Goal: Information Seeking & Learning: Learn about a topic

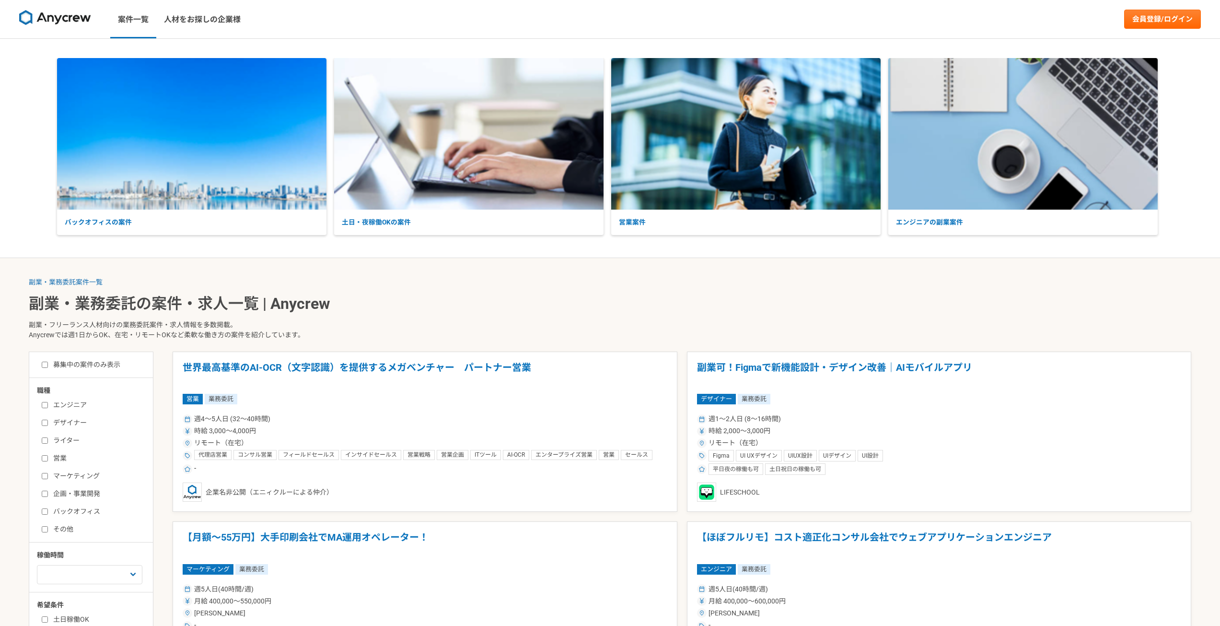
click at [70, 420] on label "デザイナー" at bounding box center [97, 423] width 110 height 10
click at [48, 420] on input "デザイナー" at bounding box center [45, 423] width 6 height 6
checkbox input "true"
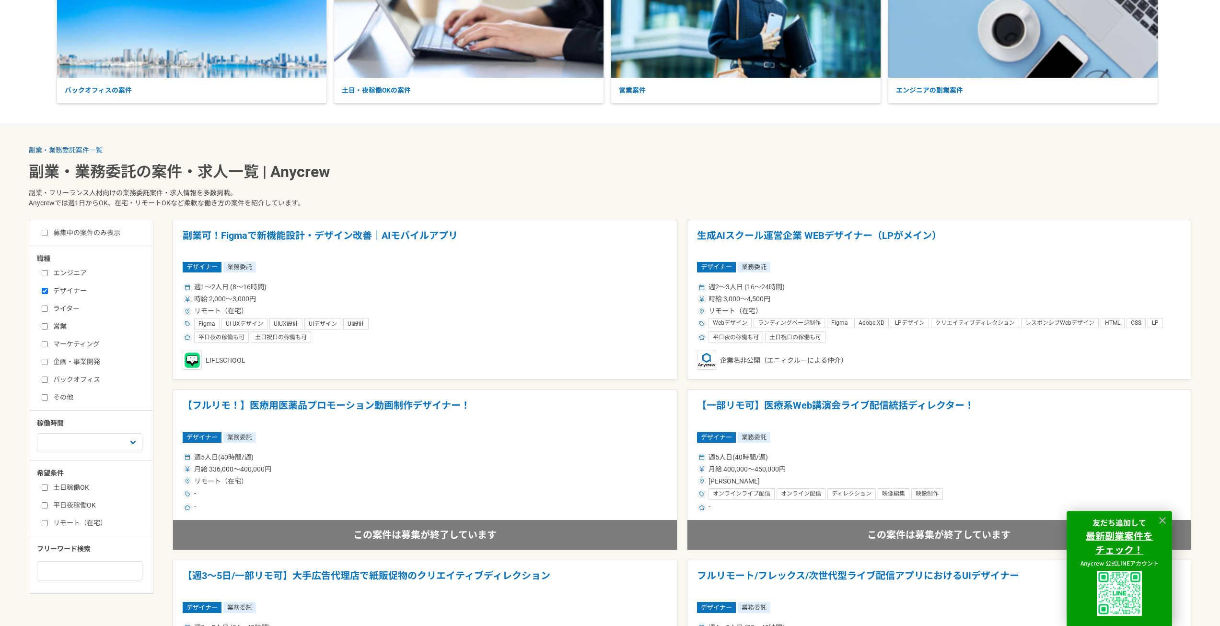
scroll to position [288, 0]
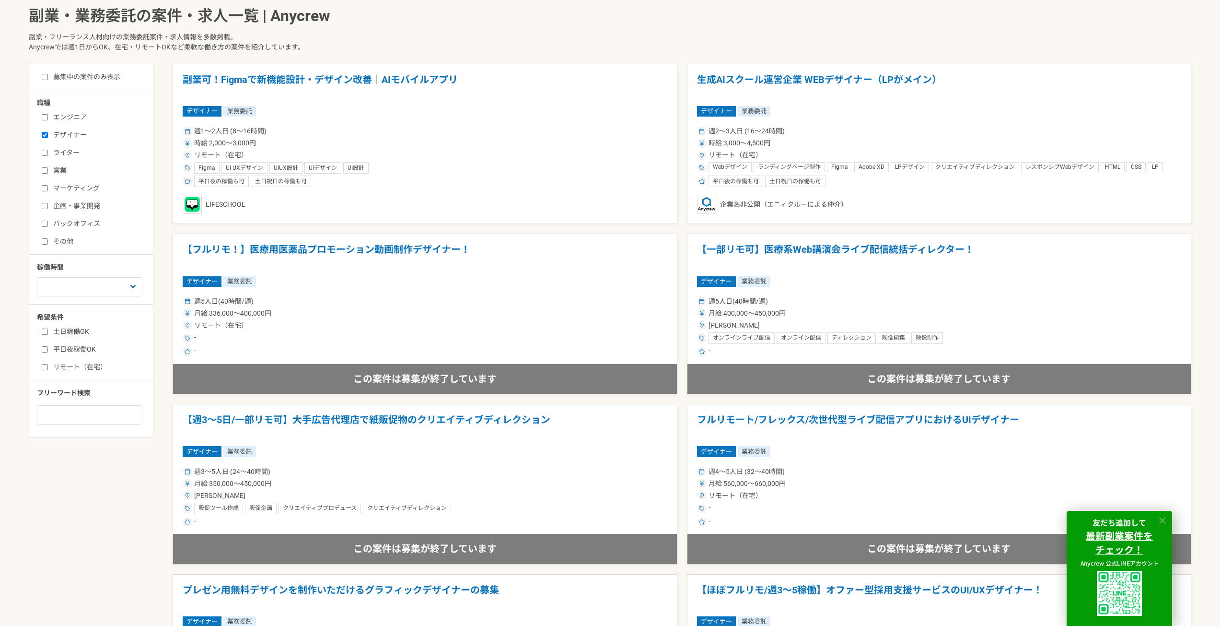
click at [1160, 520] on icon at bounding box center [1162, 520] width 11 height 11
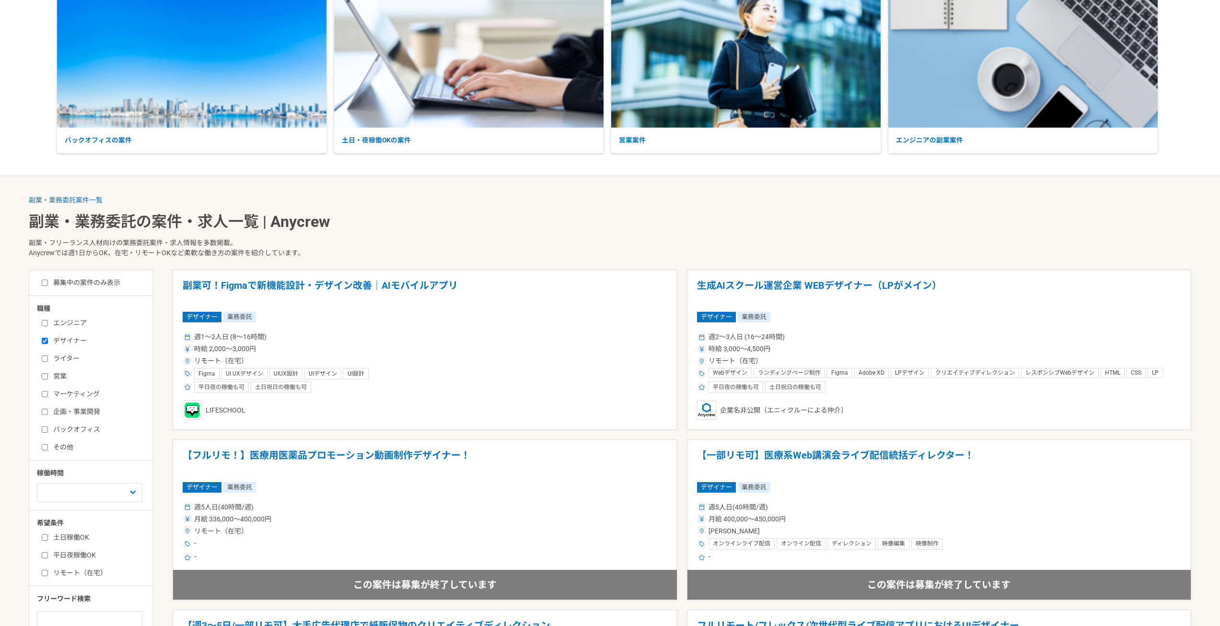
scroll to position [0, 0]
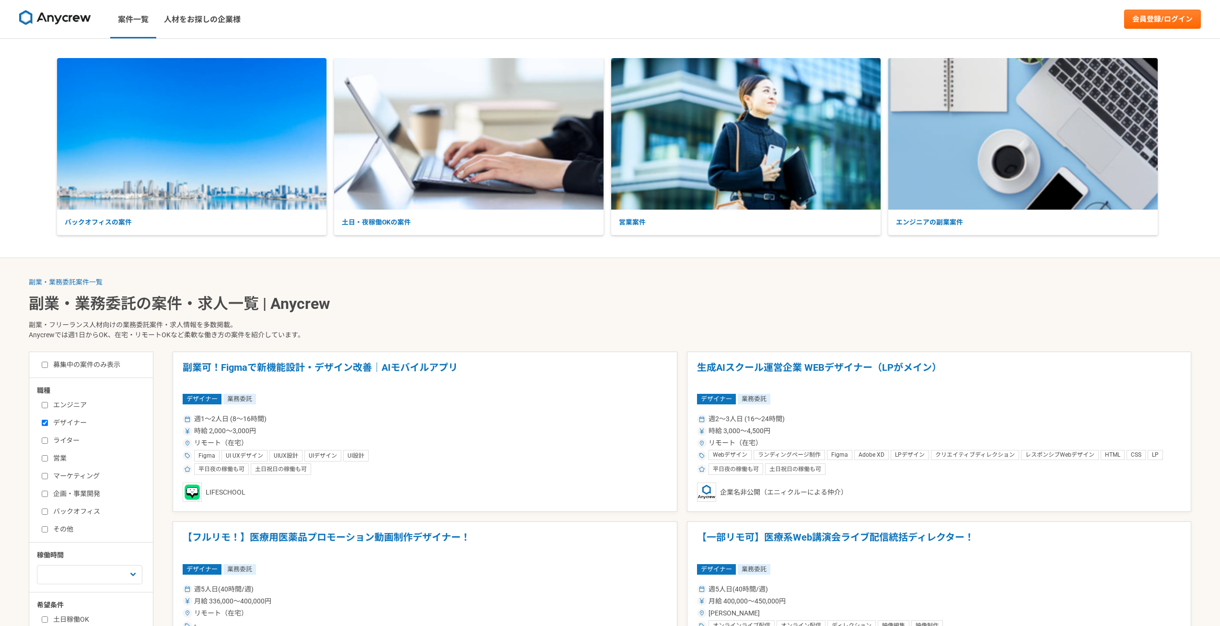
click at [66, 370] on div "募集中の案件のみ表示 職種 エンジニア デザイナー ライター 営業 マーケティング 企画・事業開発 バックオフィス その他 稼働時間 週1人日（8時間）以下 …" at bounding box center [91, 538] width 125 height 374
click at [62, 360] on label "募集中の案件のみ表示" at bounding box center [81, 365] width 79 height 10
click at [48, 362] on input "募集中の案件のみ表示" at bounding box center [45, 365] width 6 height 6
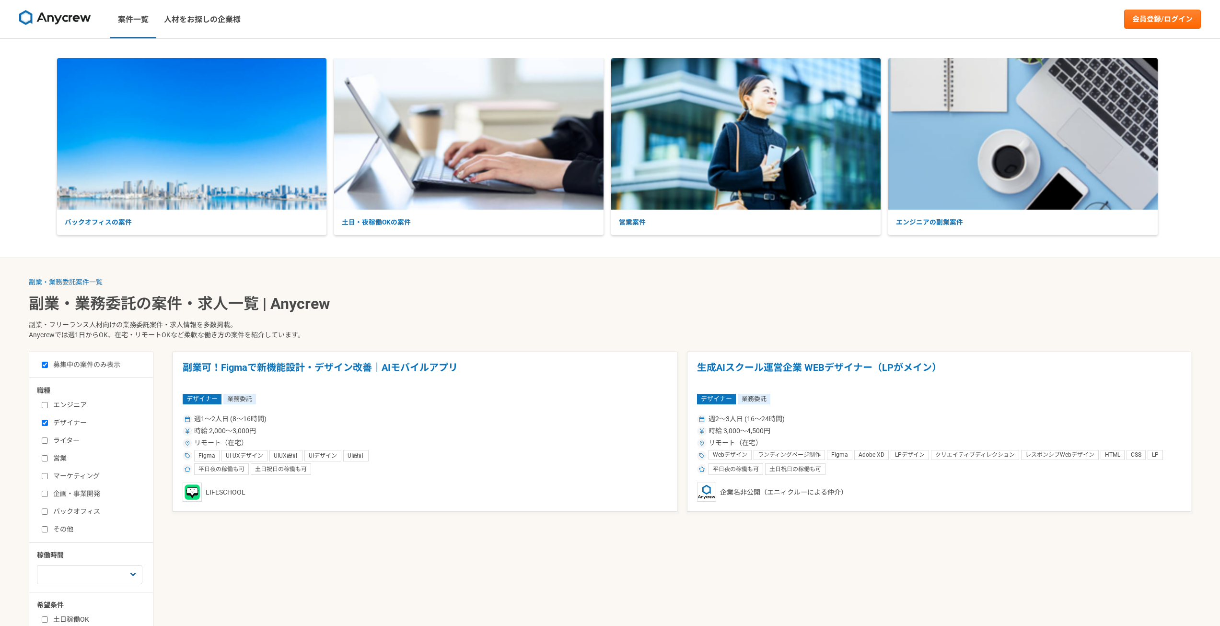
click at [105, 362] on label "募集中の案件のみ表示" at bounding box center [81, 365] width 79 height 10
click at [48, 362] on input "募集中の案件のみ表示" at bounding box center [45, 365] width 6 height 6
checkbox input "false"
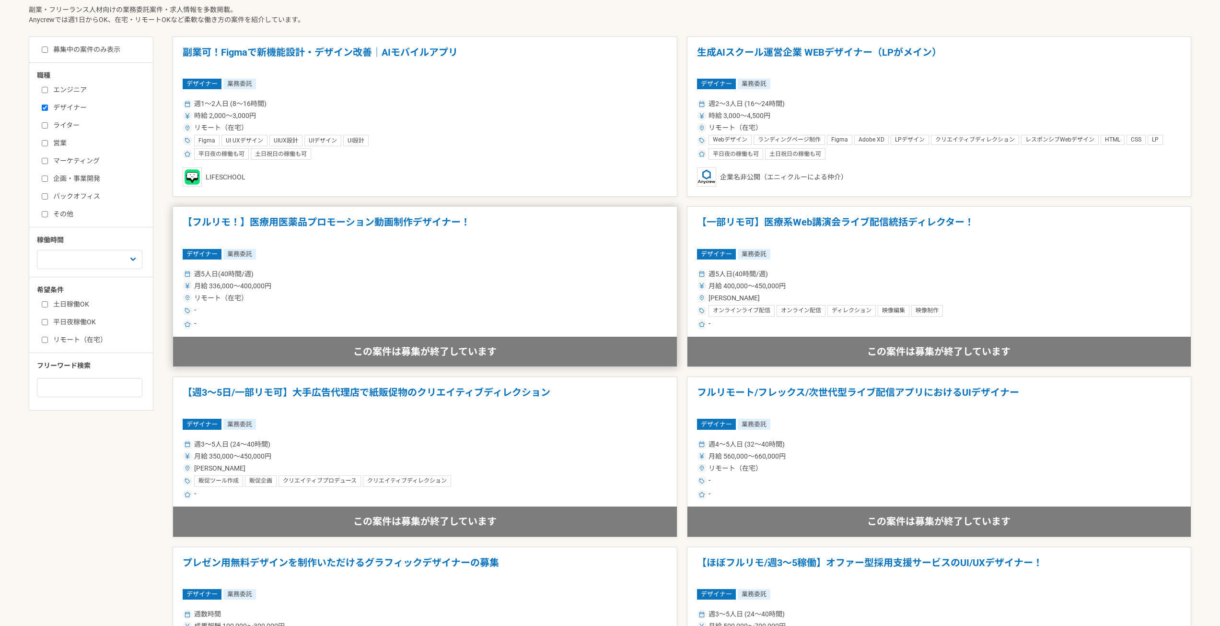
scroll to position [144, 0]
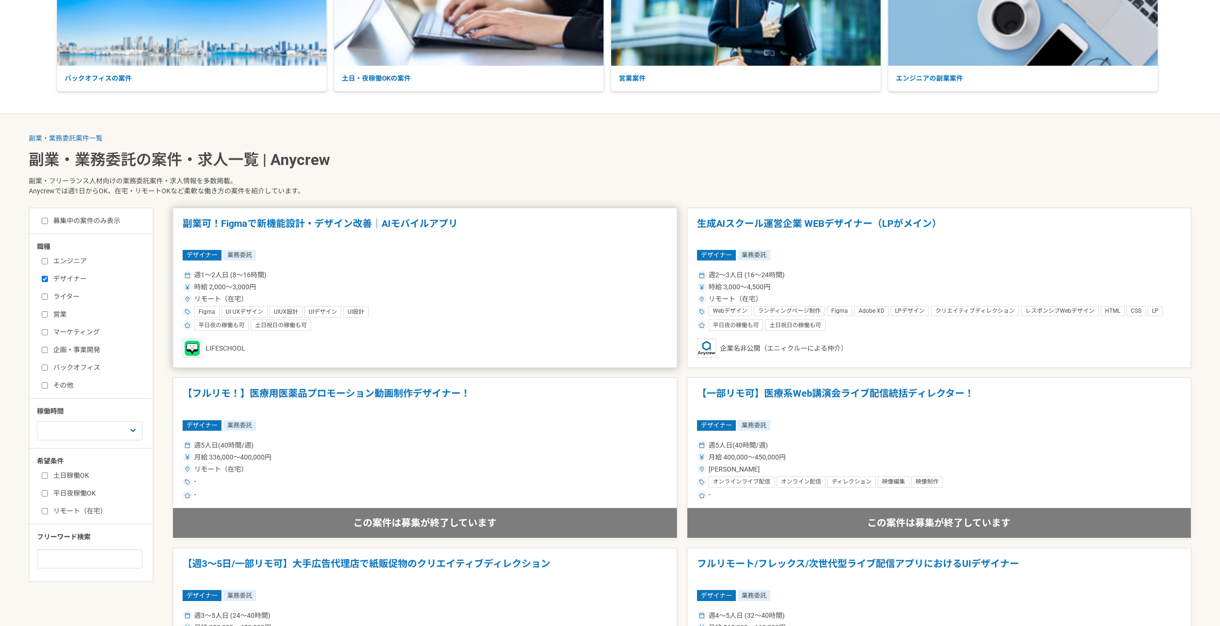
click at [223, 349] on div "LIFESCHOOL" at bounding box center [425, 348] width 485 height 19
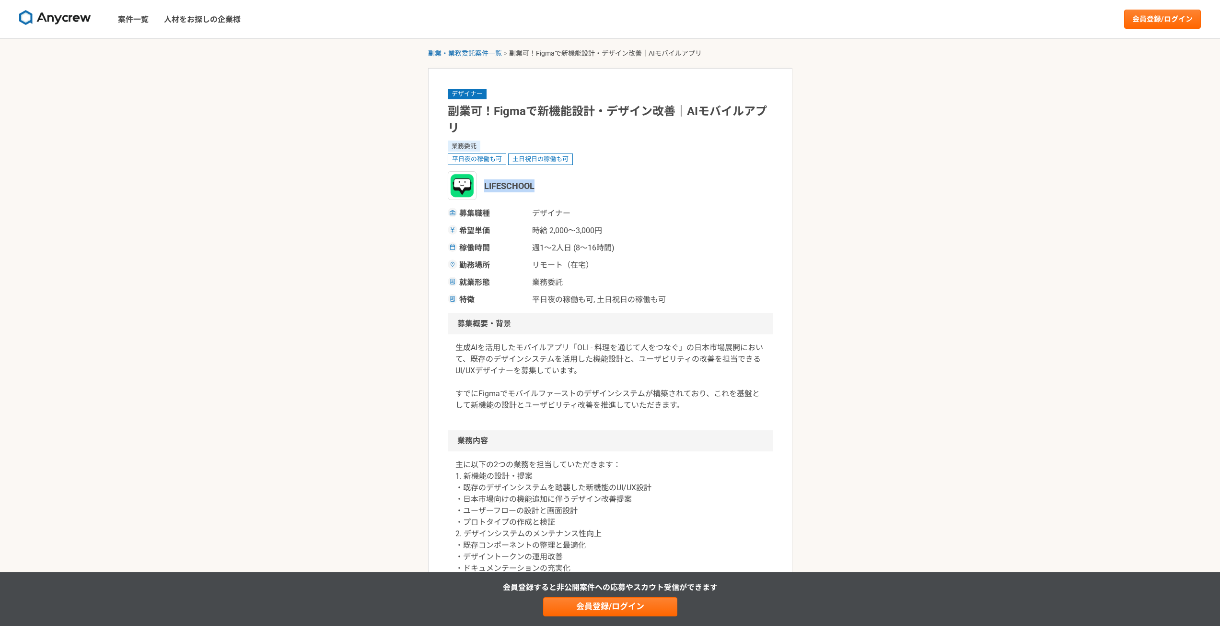
drag, startPoint x: 484, startPoint y: 186, endPoint x: 576, endPoint y: 182, distance: 91.6
click at [576, 182] on div "LIFESCHOOL" at bounding box center [610, 185] width 325 height 29
copy span "LIFESCHOOL"
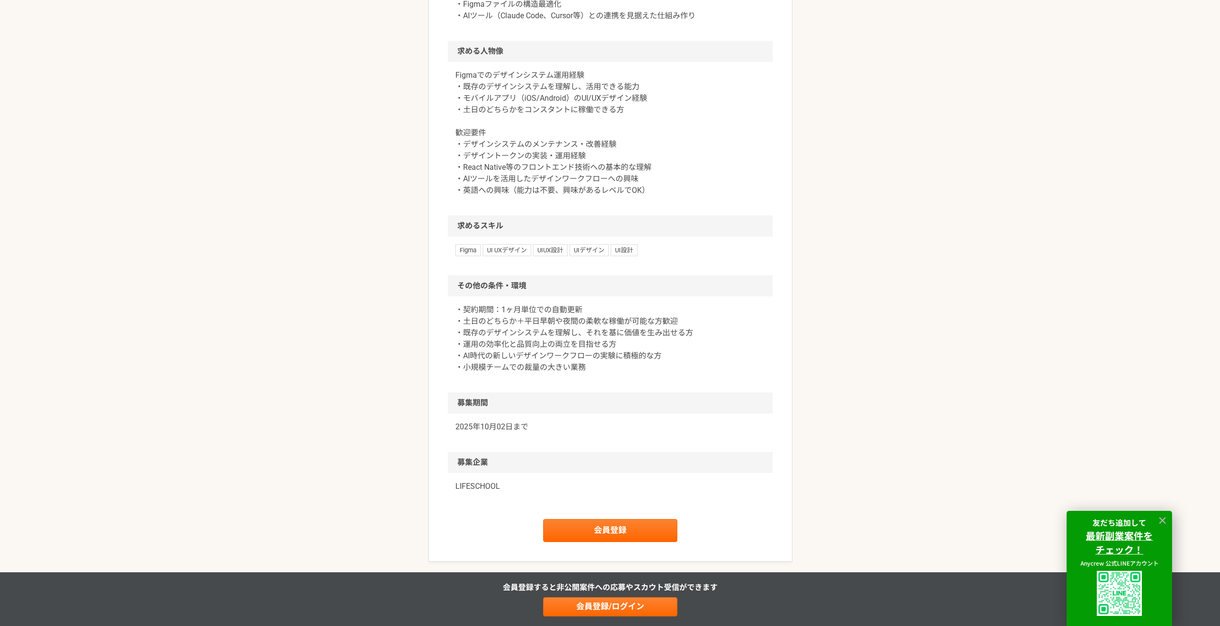
scroll to position [623, 0]
